Goal: Check status: Check status

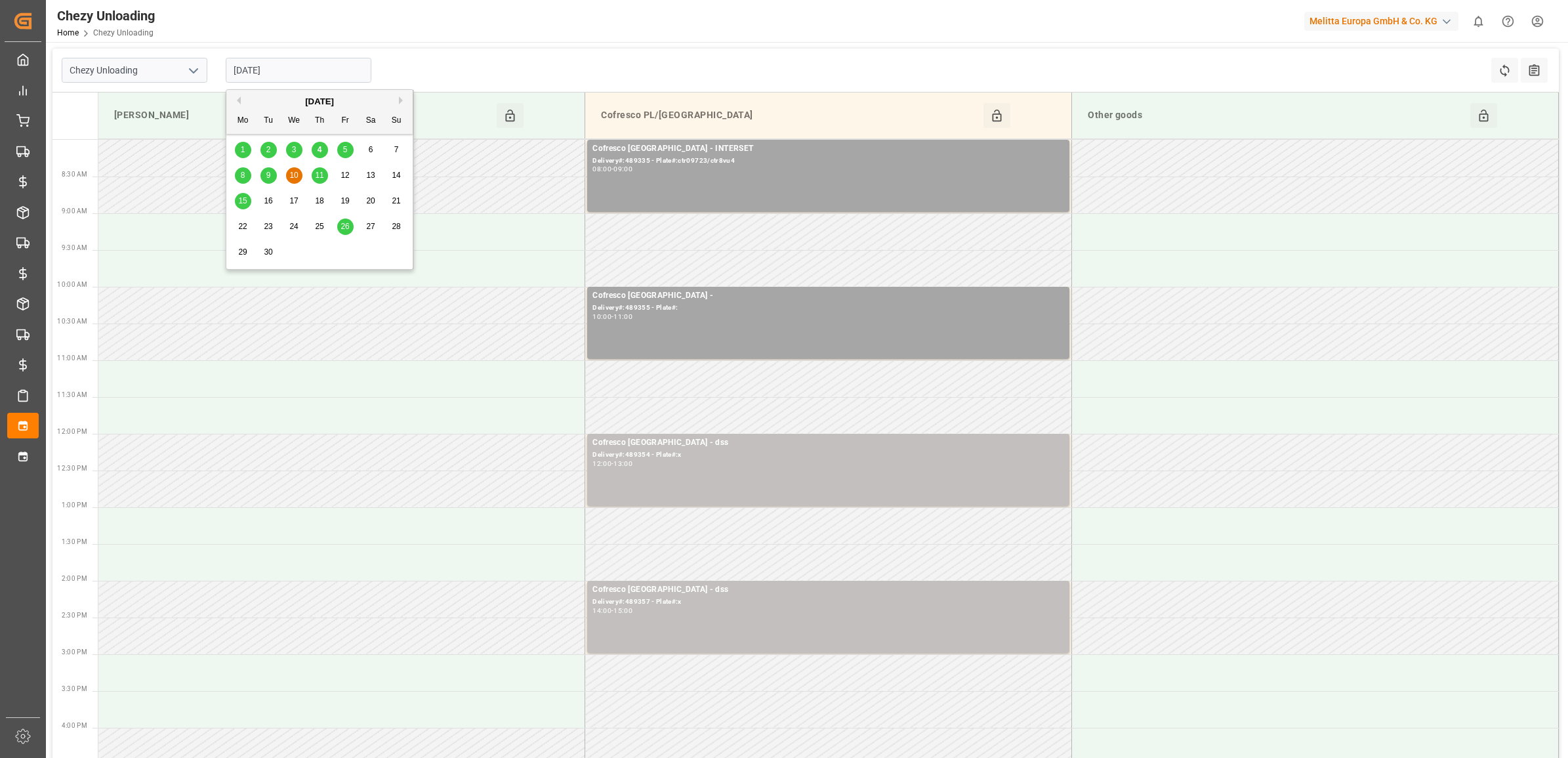
click at [248, 151] on div "1" at bounding box center [243, 150] width 17 height 16
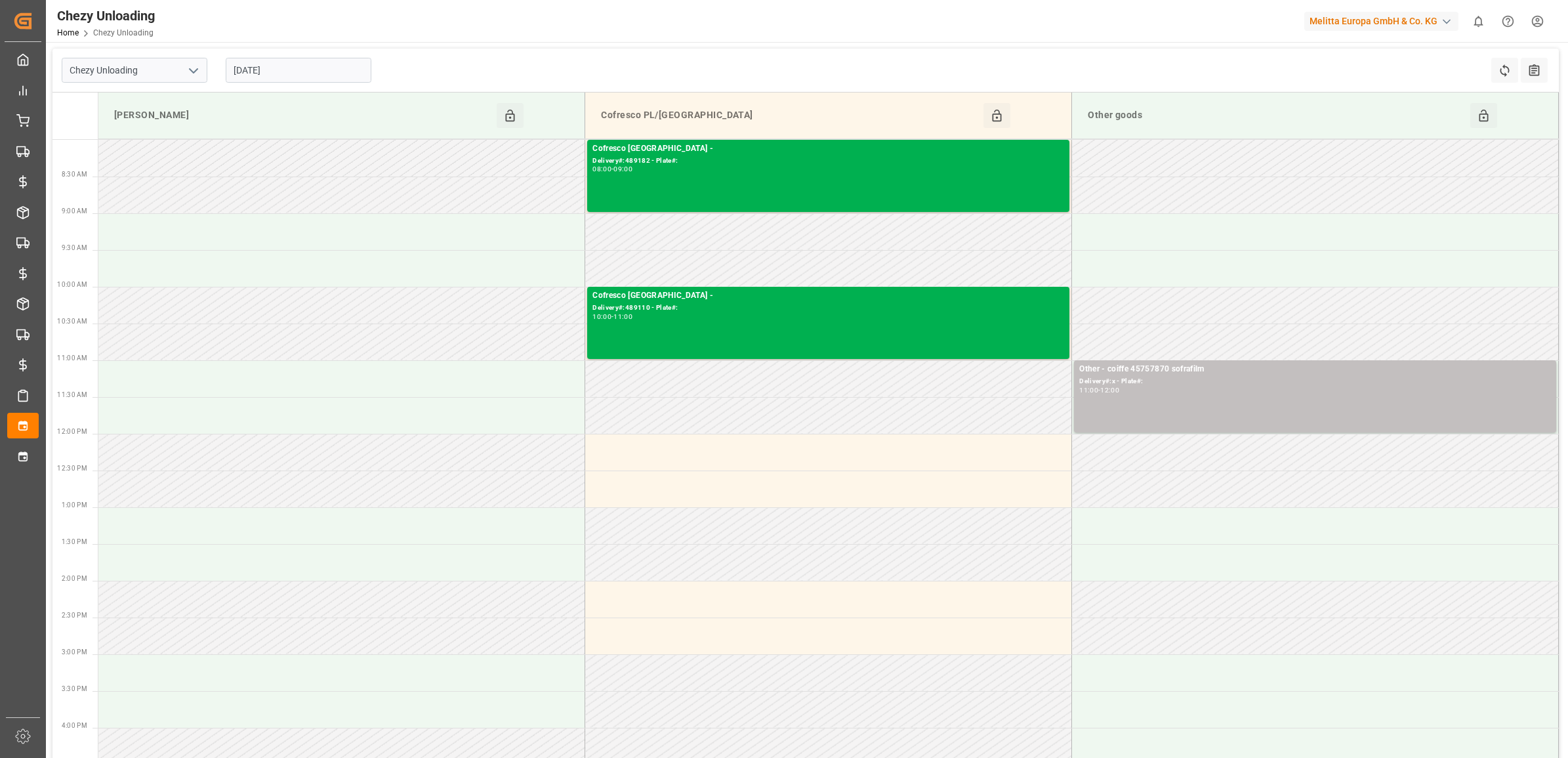
click at [294, 70] on input "[DATE]" at bounding box center [298, 70] width 146 height 25
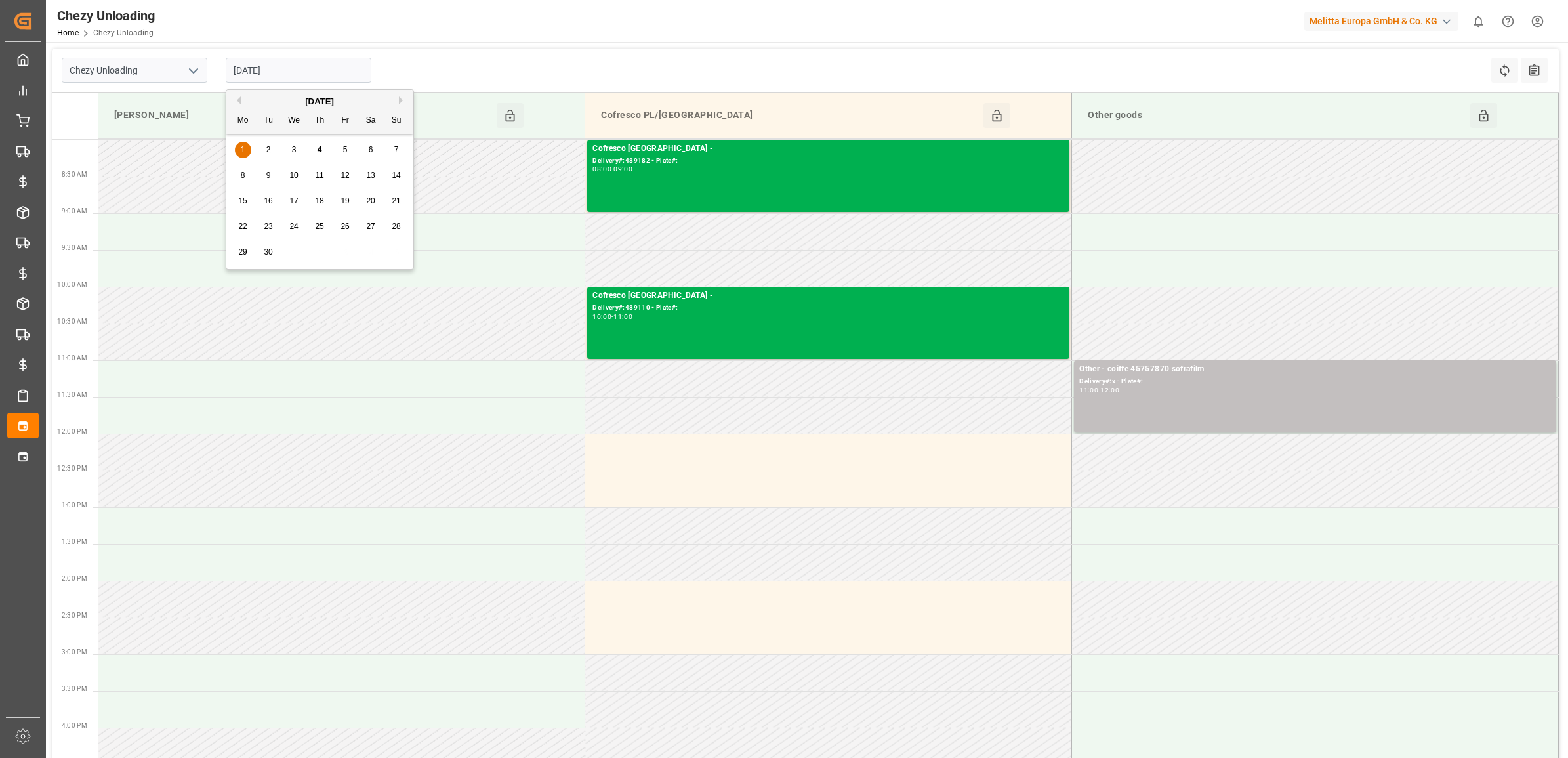
click at [277, 154] on div "1 2 3 4 5 6 7" at bounding box center [319, 149] width 180 height 26
click at [272, 151] on div "2" at bounding box center [269, 150] width 17 height 16
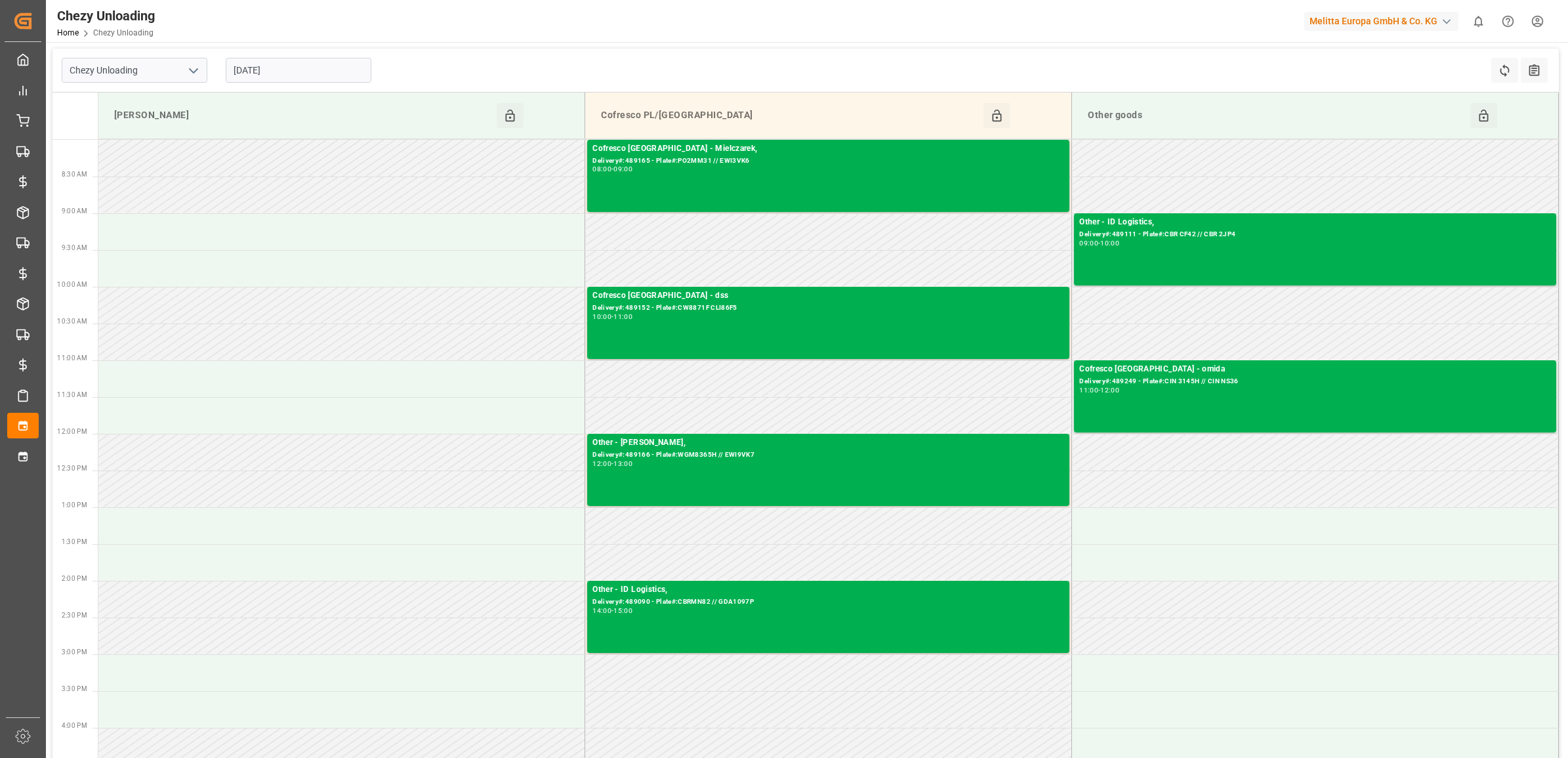
click at [274, 69] on input "[DATE]" at bounding box center [298, 70] width 146 height 25
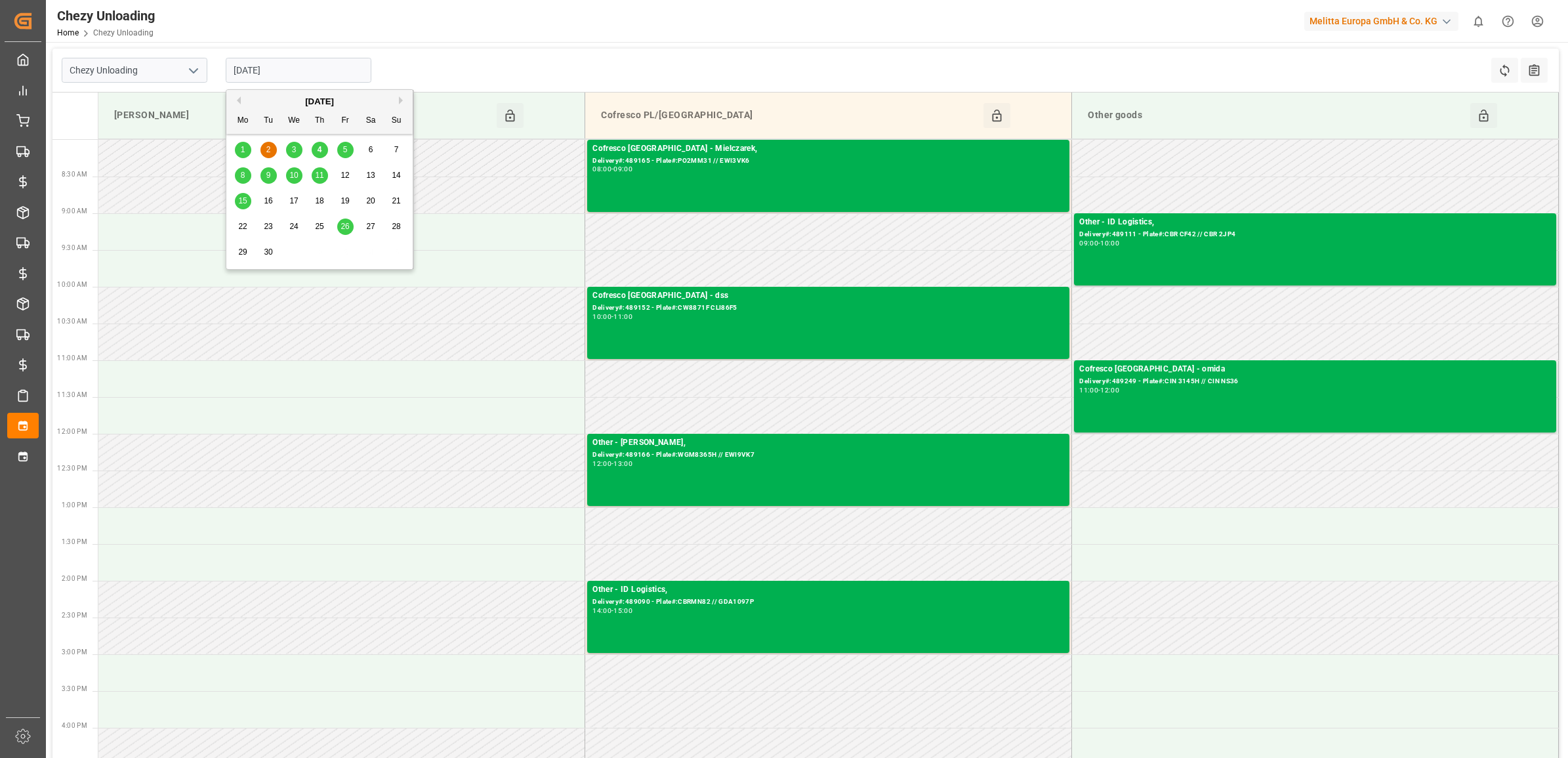
click at [302, 145] on div "1 2 3 4 5 6 7" at bounding box center [319, 149] width 180 height 26
click at [296, 153] on span "3" at bounding box center [294, 149] width 4 height 9
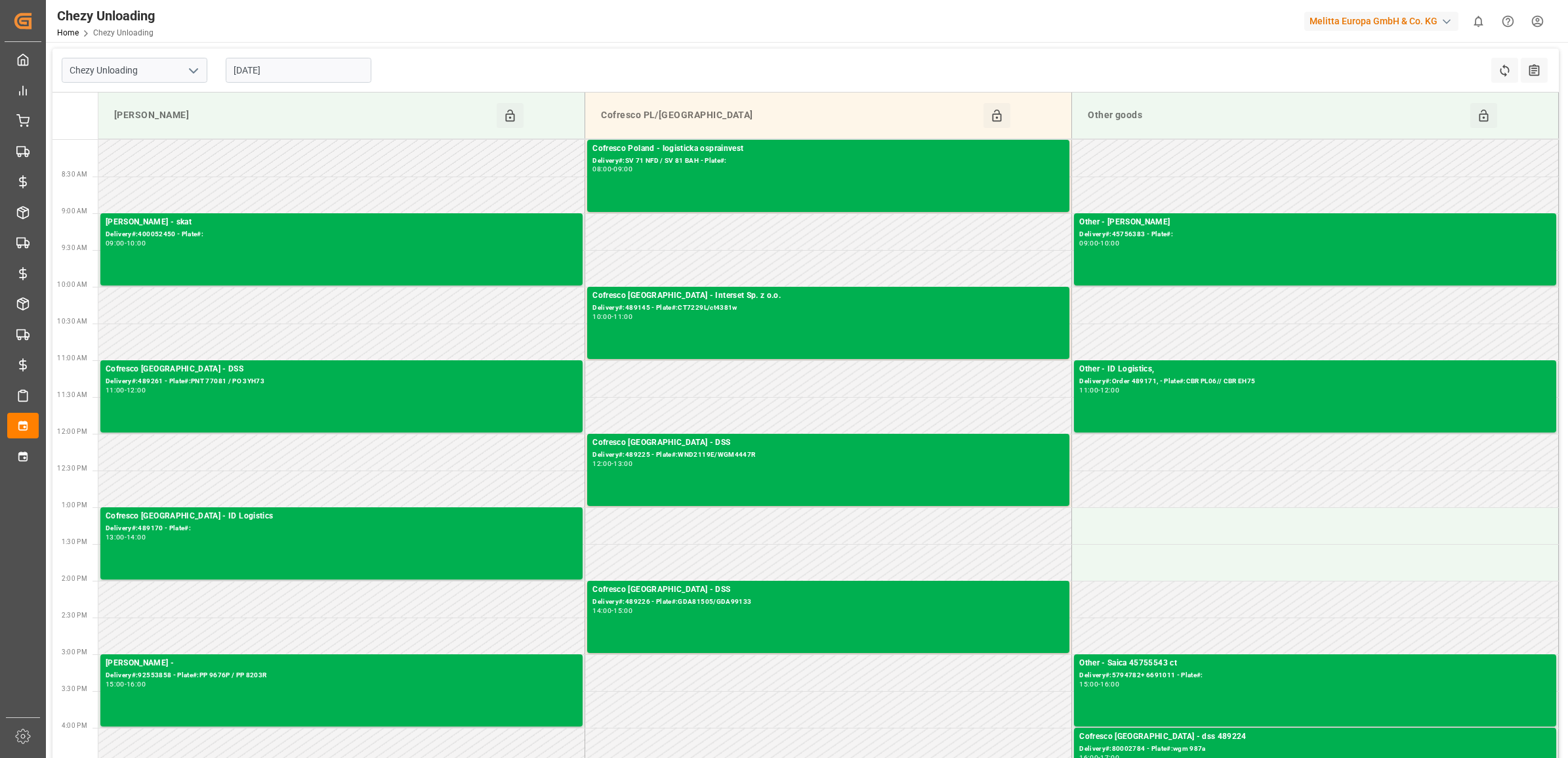
click at [293, 71] on input "[DATE]" at bounding box center [298, 70] width 146 height 25
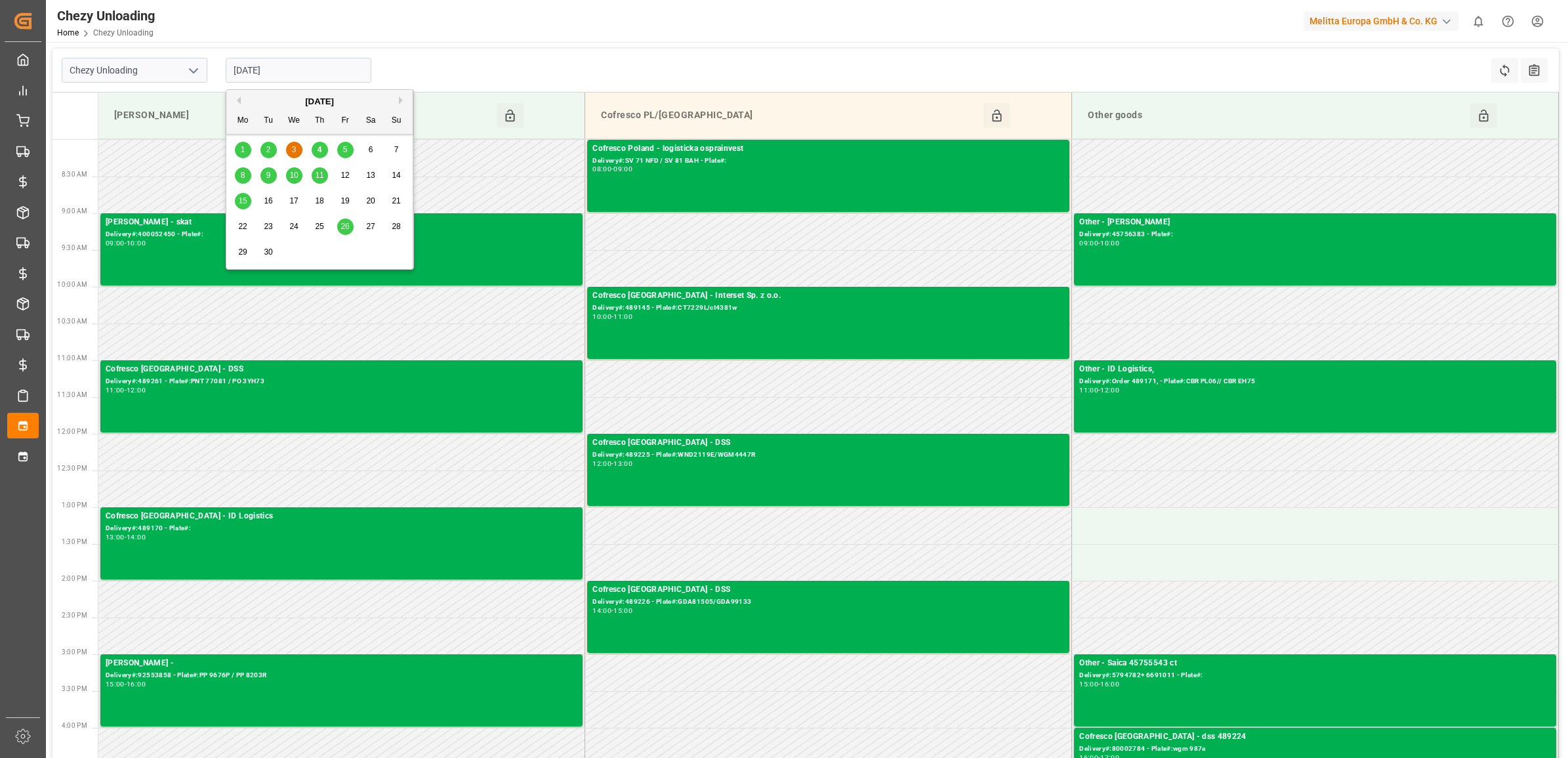
click at [319, 151] on span "4" at bounding box center [319, 149] width 4 height 9
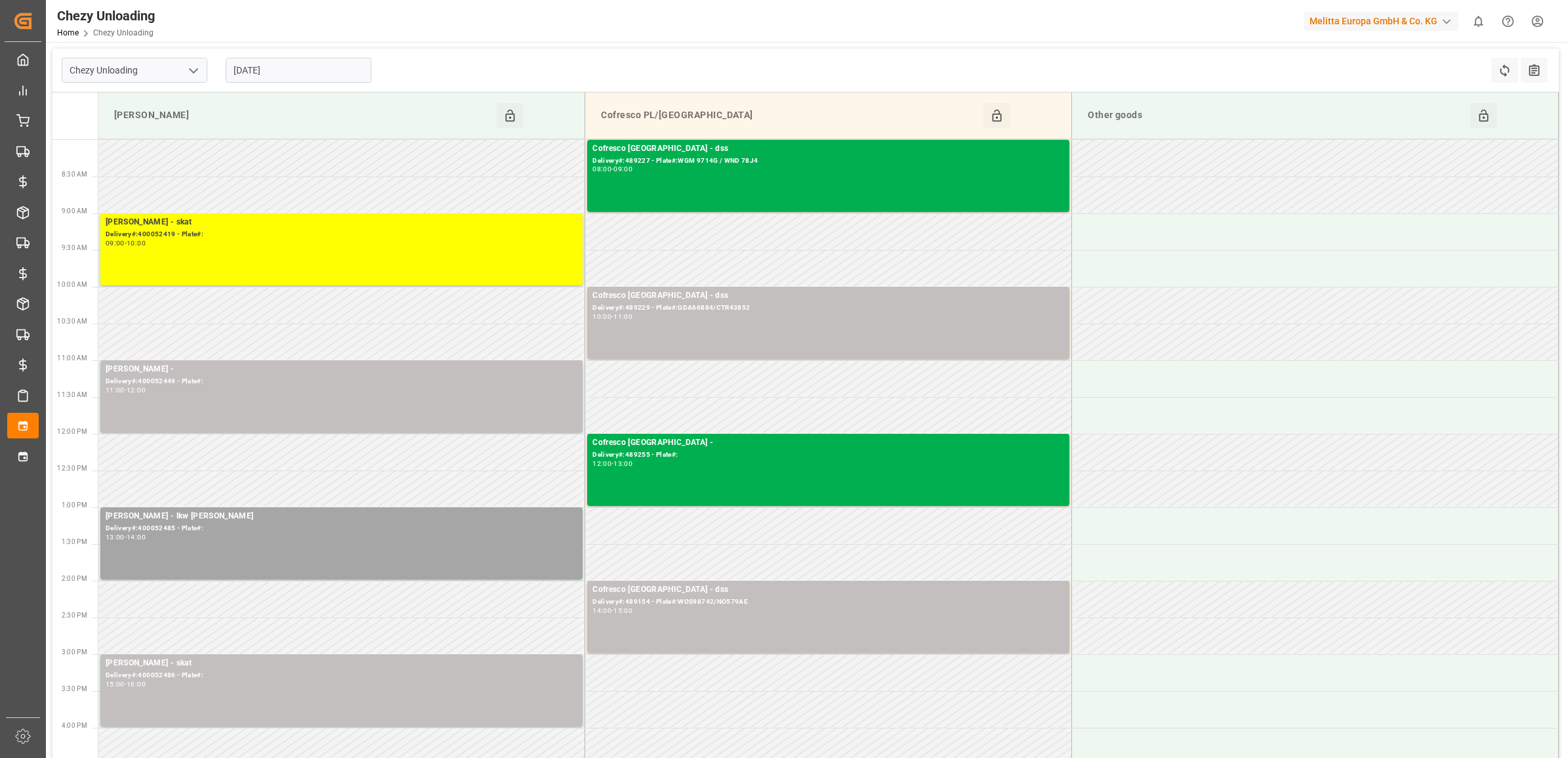
click at [303, 67] on input "[DATE]" at bounding box center [298, 70] width 146 height 25
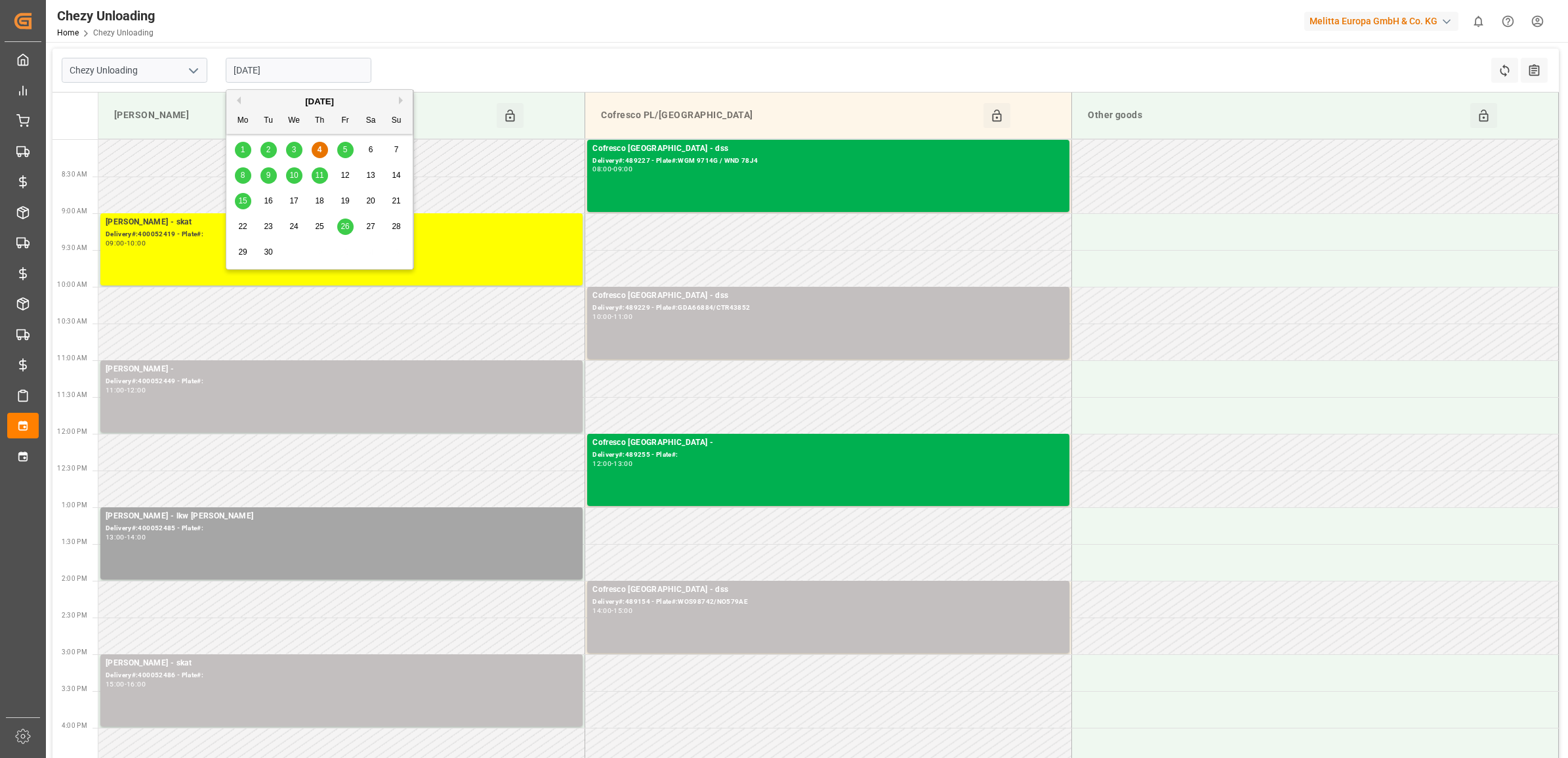
click at [349, 149] on div "5" at bounding box center [345, 150] width 17 height 16
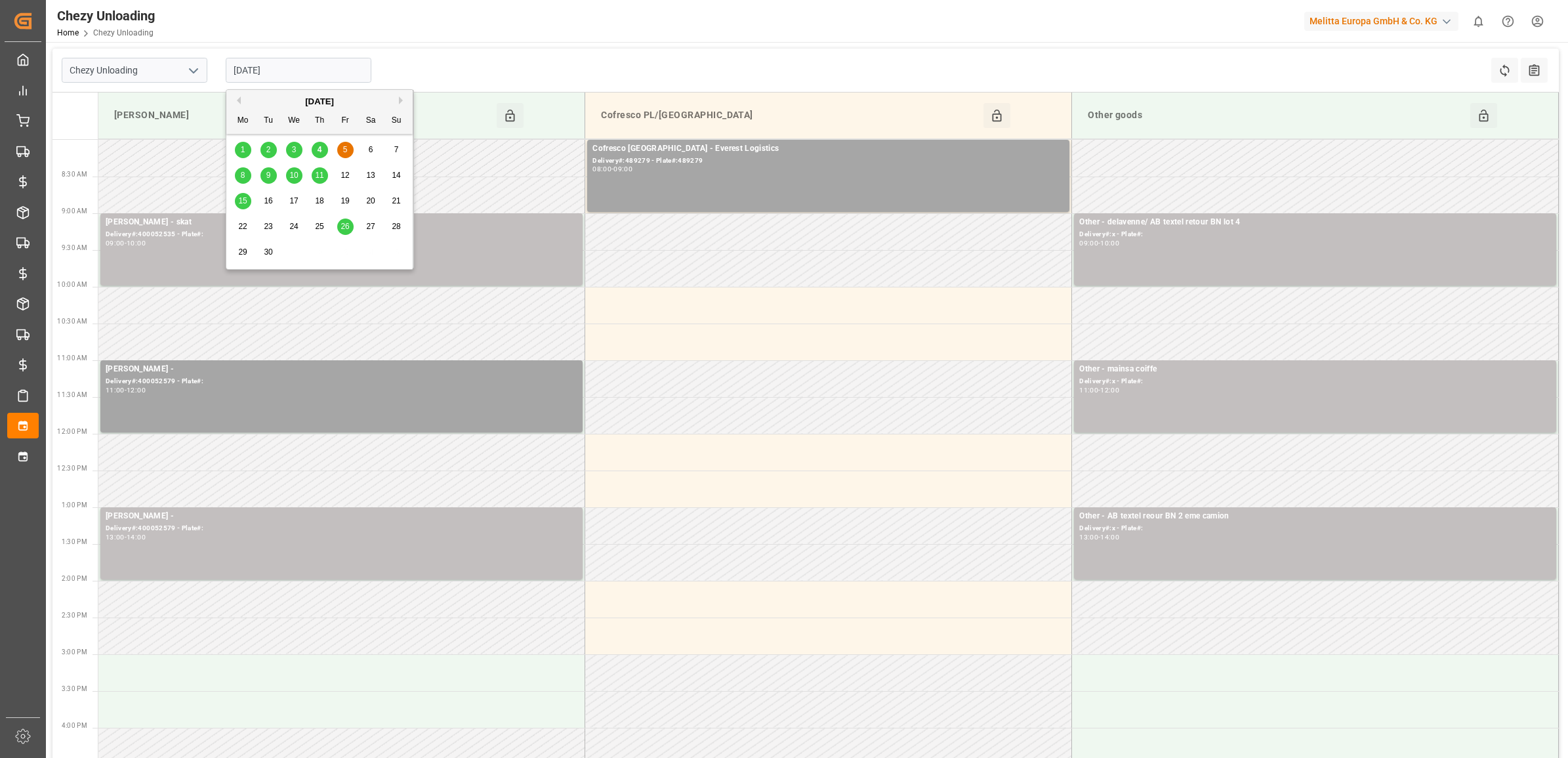
click at [304, 70] on input "[DATE]" at bounding box center [298, 70] width 146 height 25
click at [248, 172] on div "8" at bounding box center [243, 176] width 17 height 16
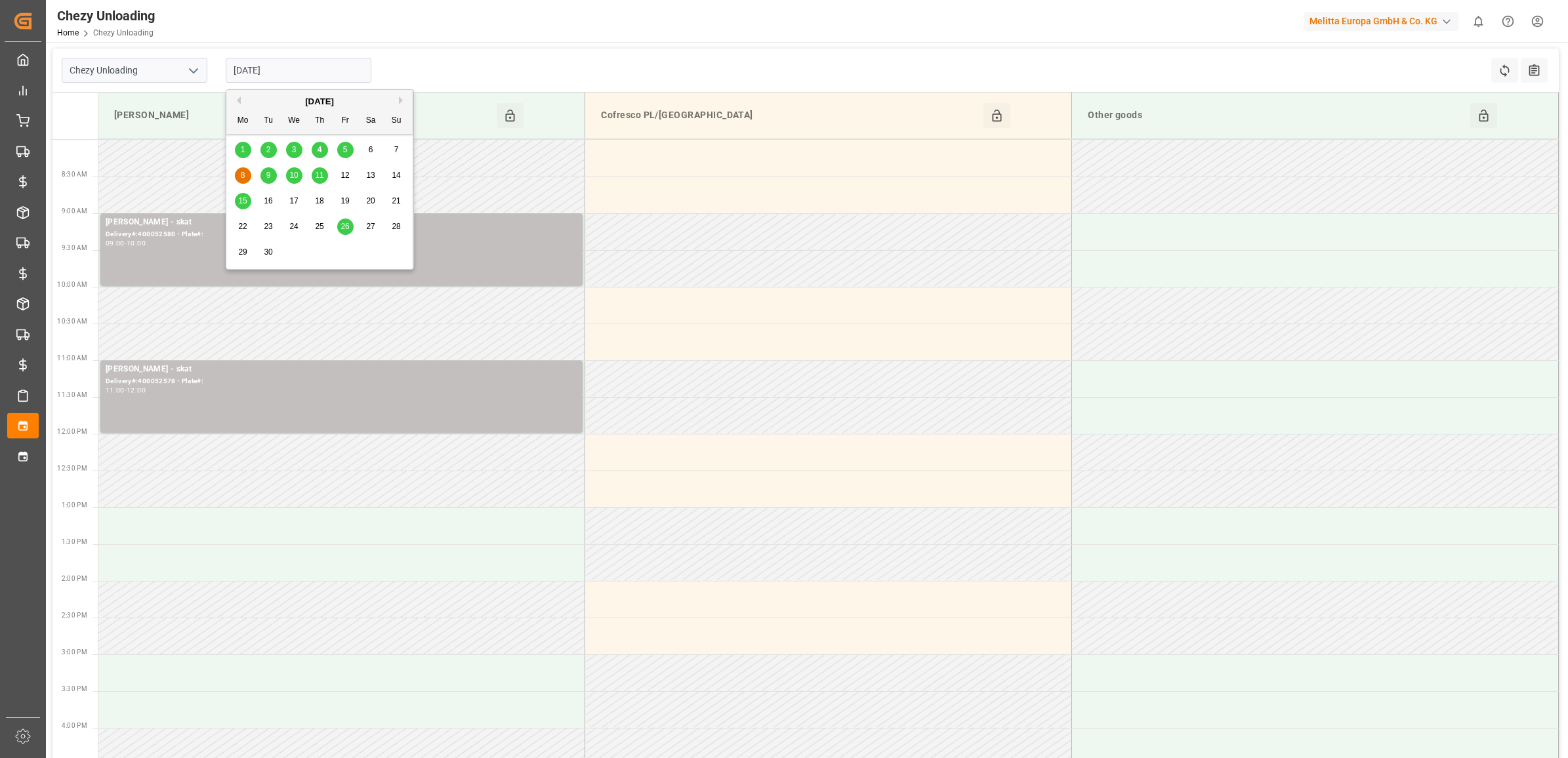
click at [279, 61] on input "[DATE]" at bounding box center [298, 70] width 146 height 25
click at [271, 174] on span "9" at bounding box center [268, 175] width 4 height 9
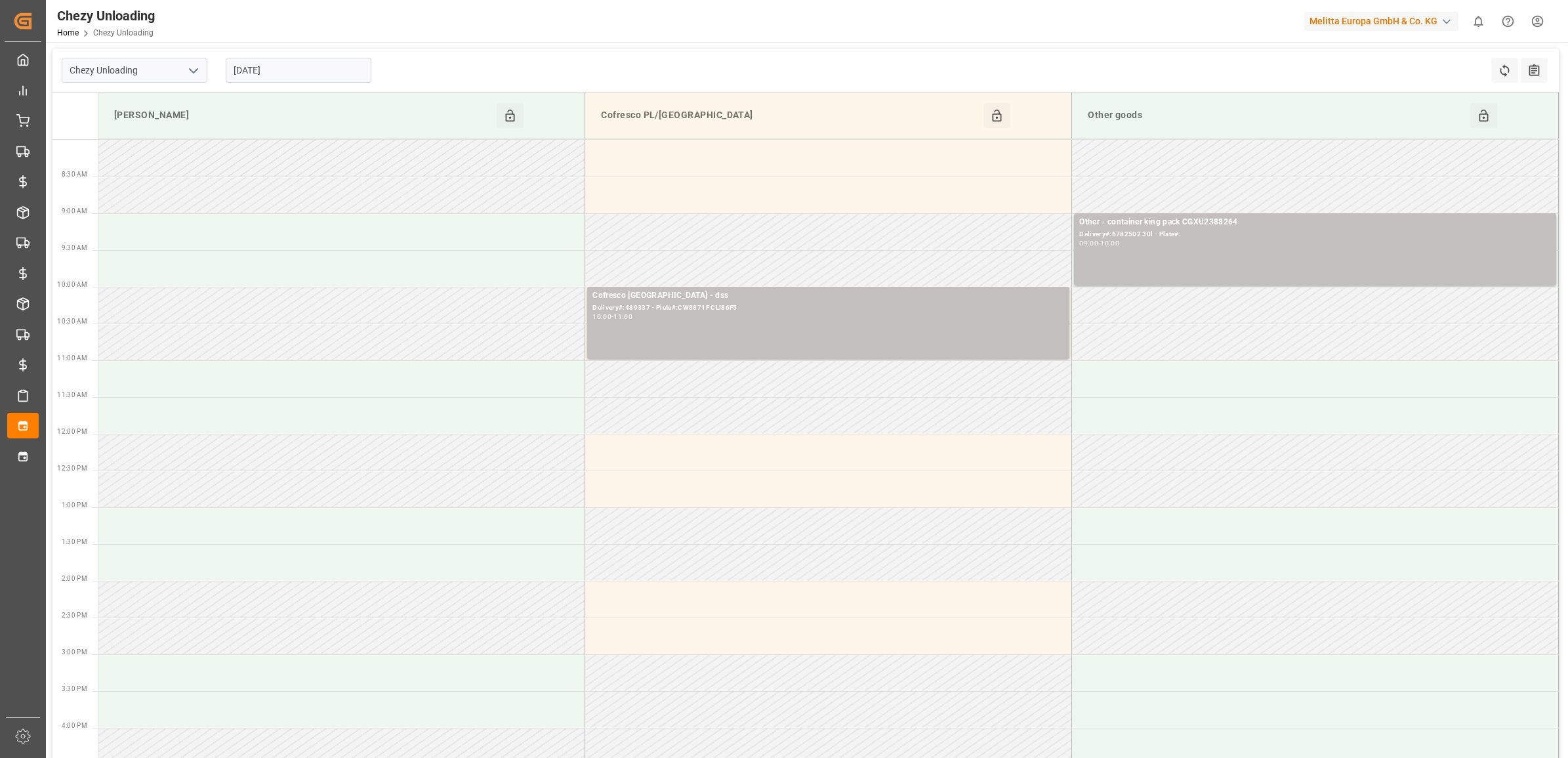
click at [287, 65] on input "[DATE]" at bounding box center [298, 70] width 146 height 25
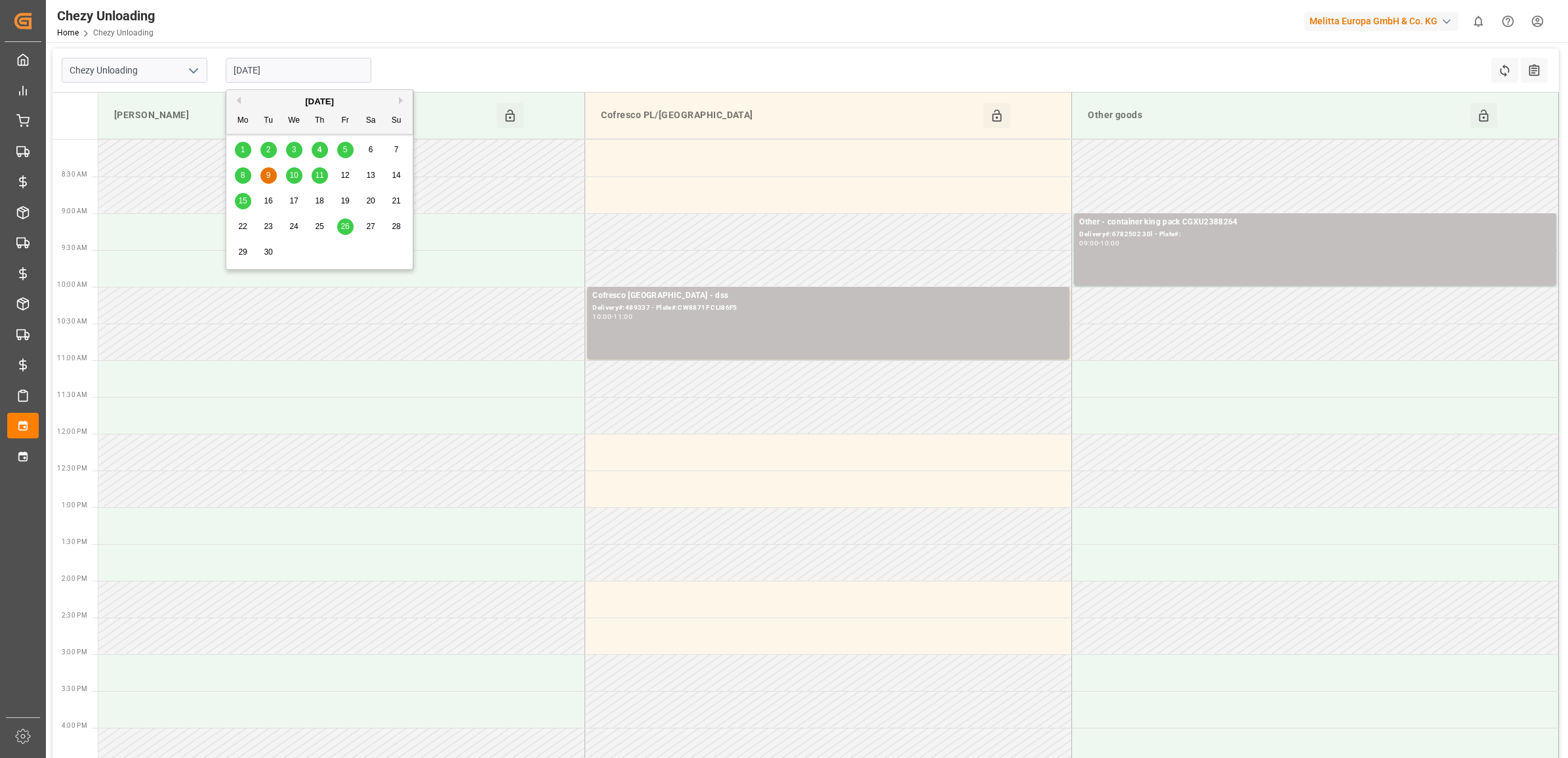
click at [349, 149] on div "5" at bounding box center [345, 150] width 17 height 16
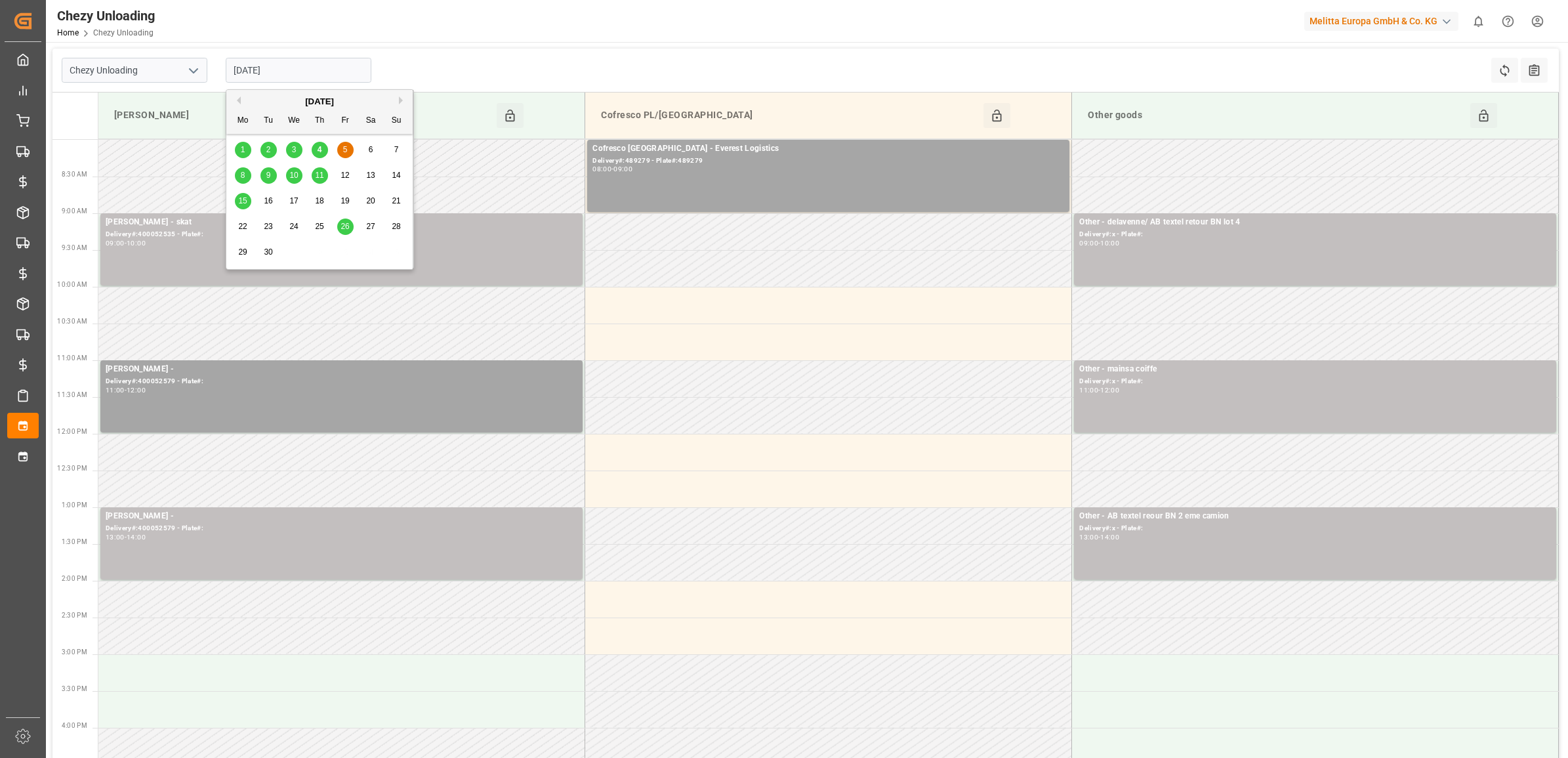
click at [317, 61] on input "[DATE]" at bounding box center [298, 70] width 146 height 25
click at [322, 144] on div "4" at bounding box center [319, 150] width 17 height 16
type input "[DATE]"
